Goal: Check status: Check status

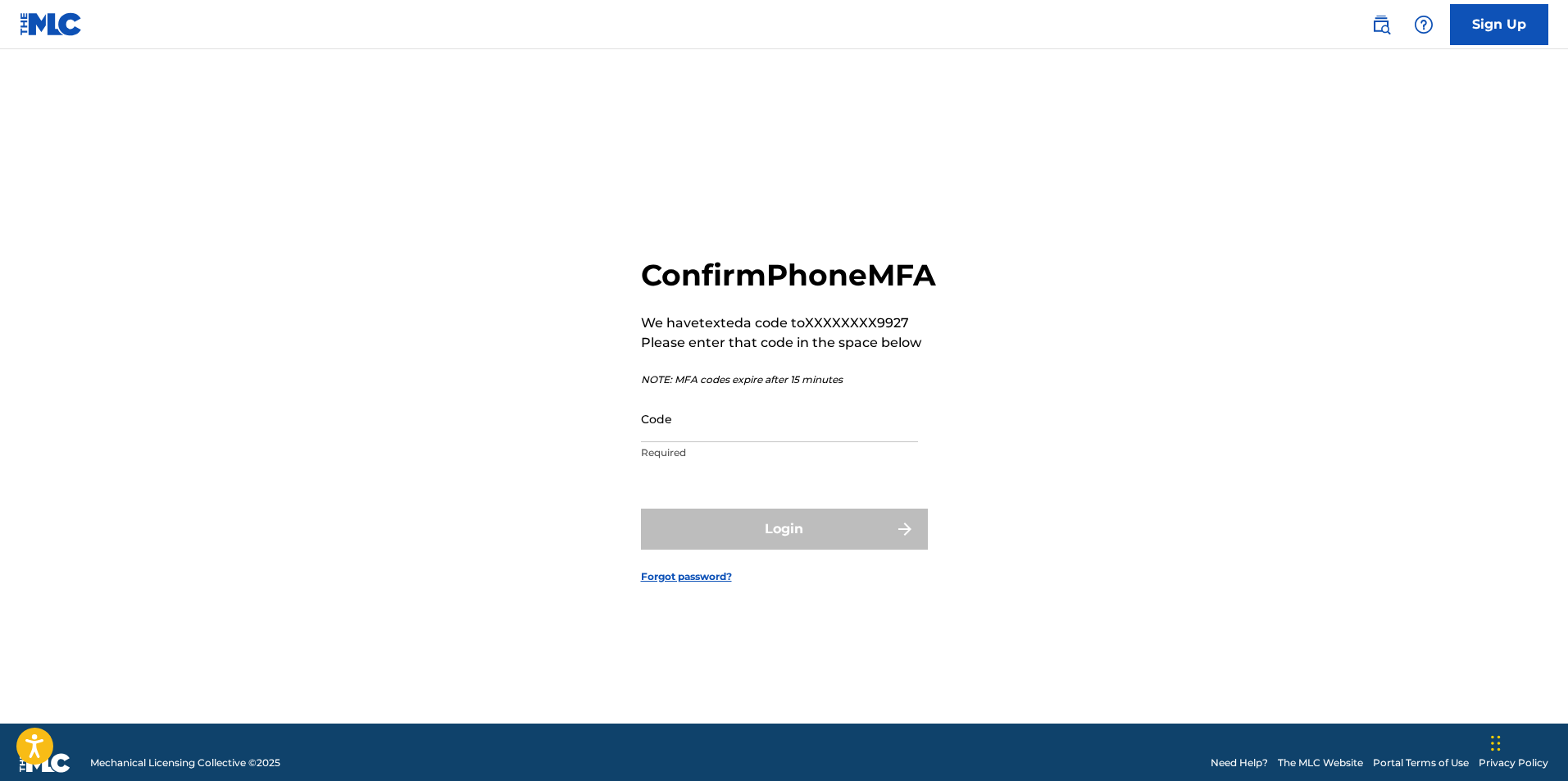
click at [694, 440] on input "Code" at bounding box center [780, 419] width 277 height 47
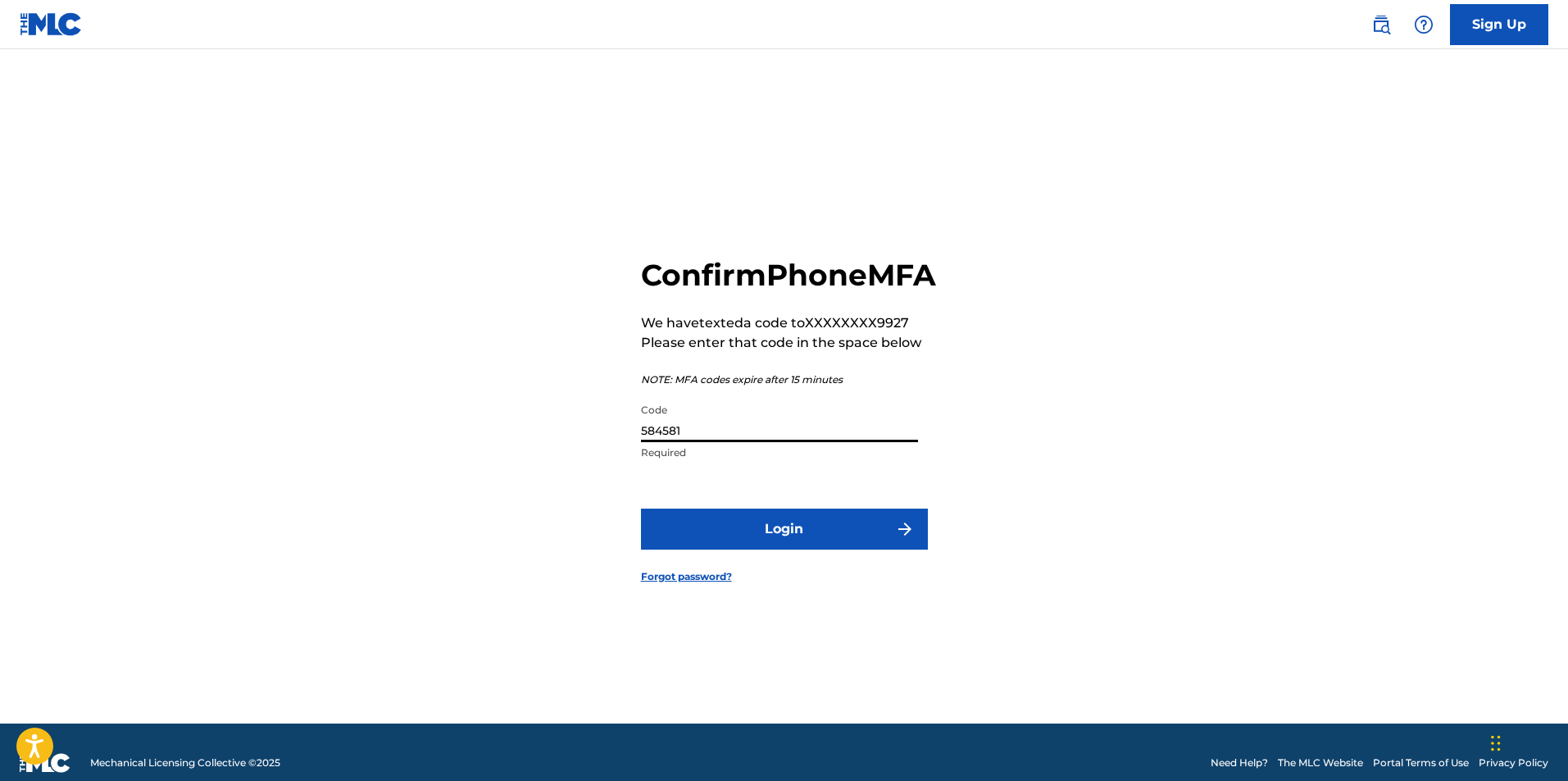
type input "584581"
click at [784, 547] on button "Login" at bounding box center [784, 529] width 287 height 41
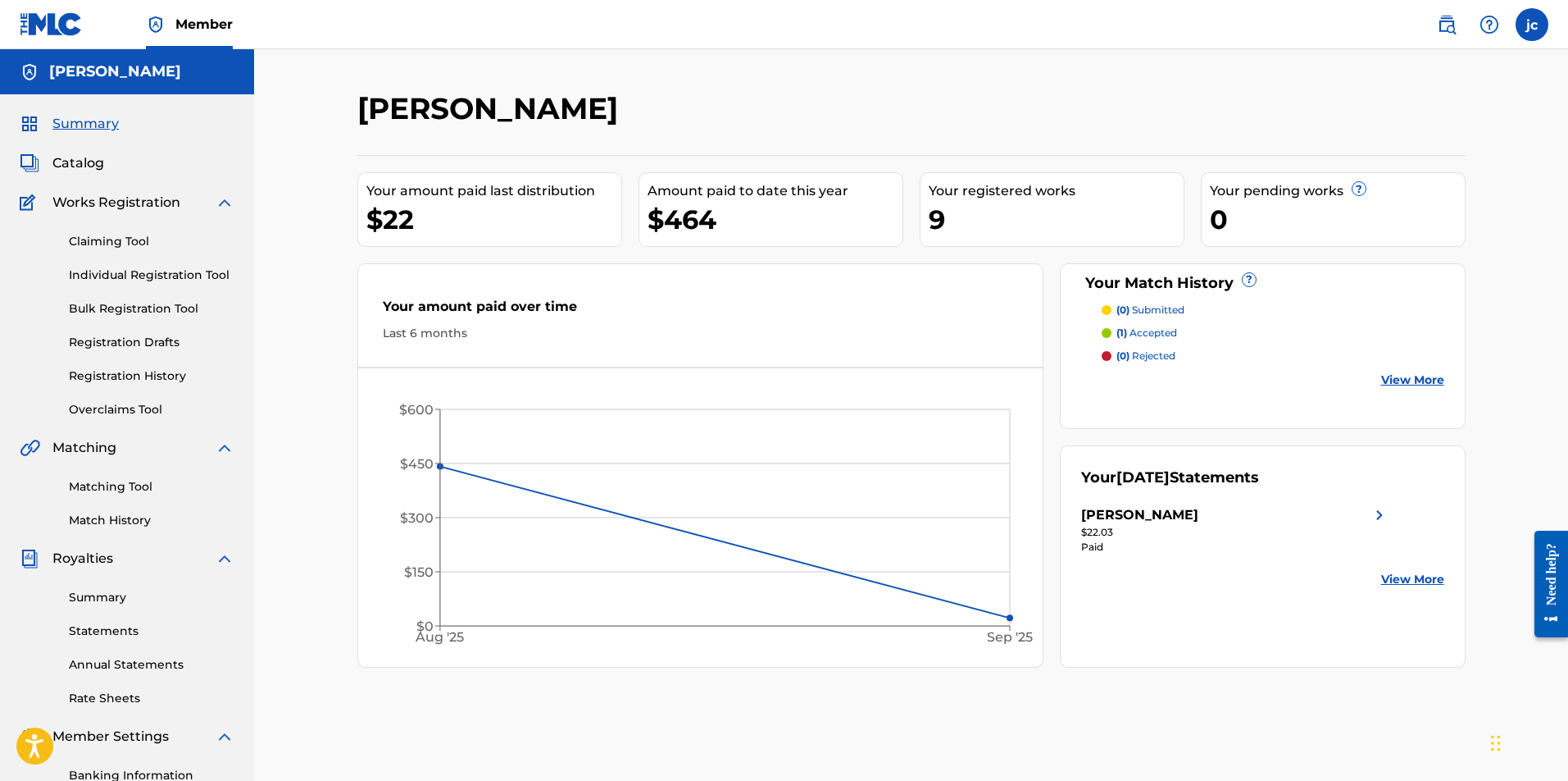
click at [160, 376] on link "Registration History" at bounding box center [152, 376] width 165 height 18
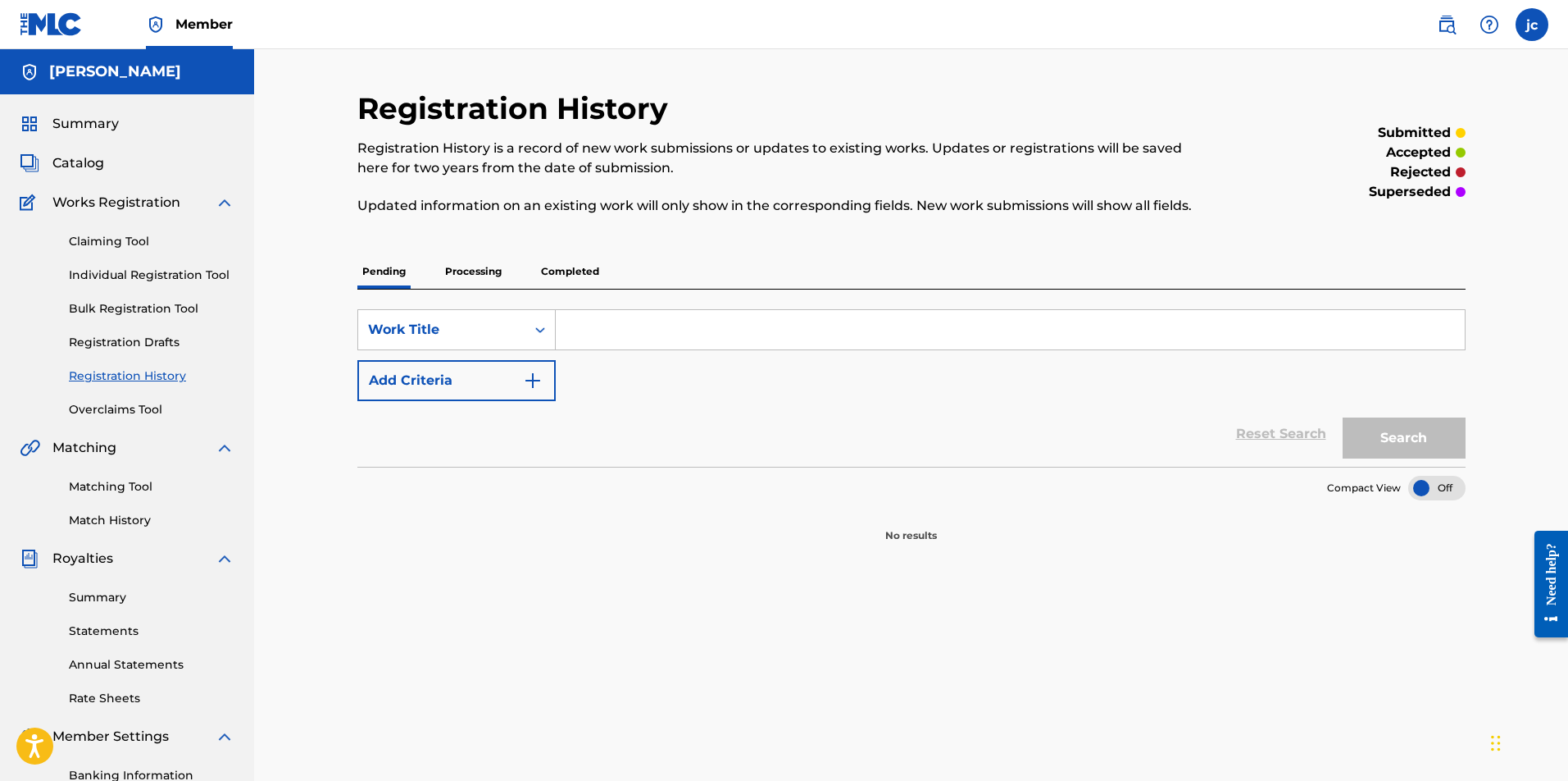
click at [471, 268] on p "Processing" at bounding box center [473, 271] width 66 height 34
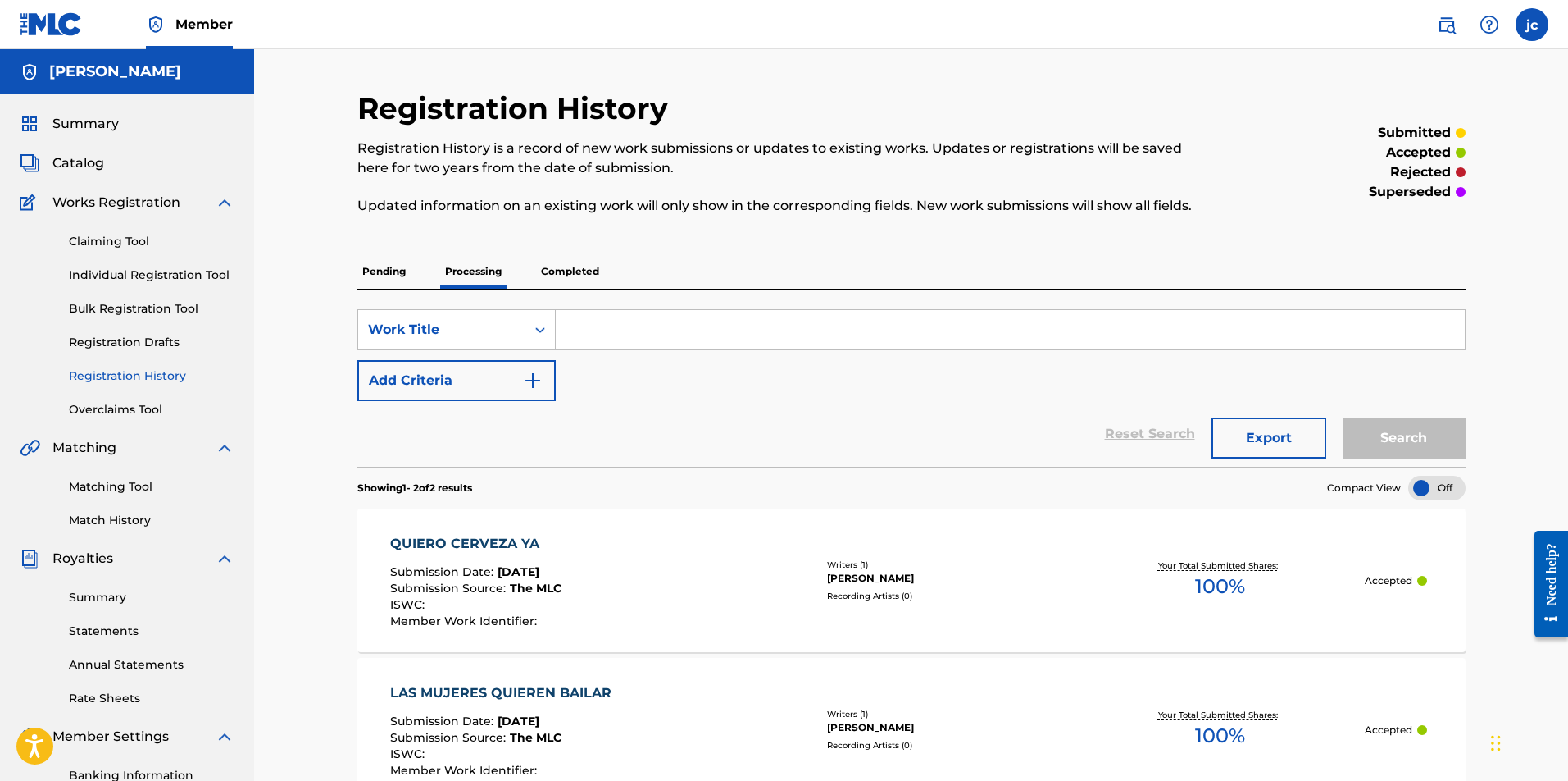
click at [590, 273] on p "Completed" at bounding box center [570, 271] width 68 height 34
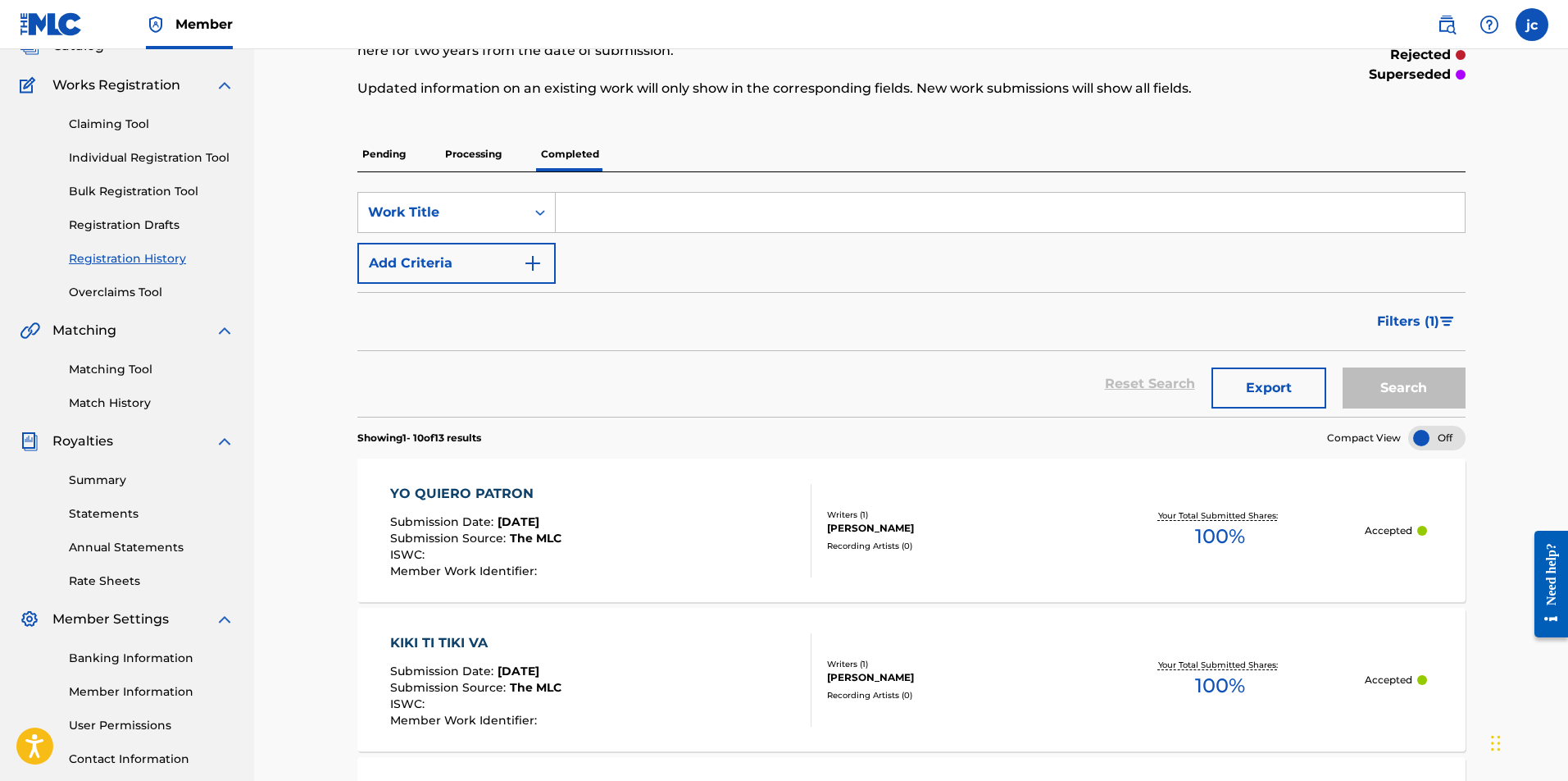
scroll to position [114, 0]
